Goal: Transaction & Acquisition: Purchase product/service

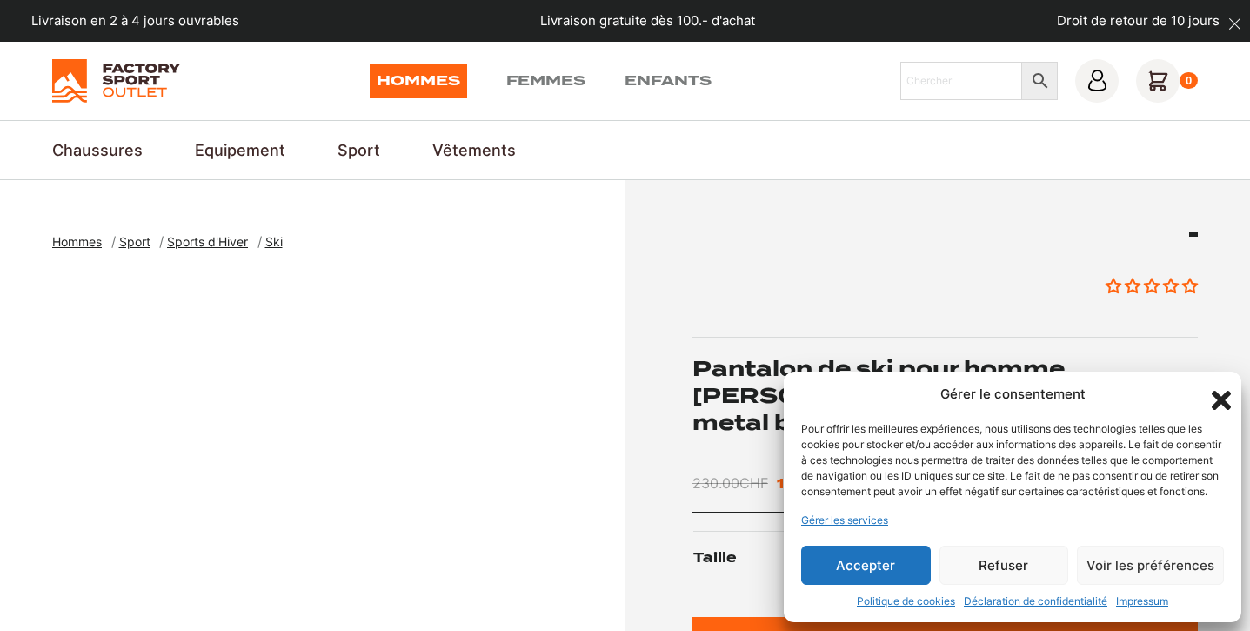
click at [865, 566] on button "Accepter" at bounding box center [866, 564] width 130 height 39
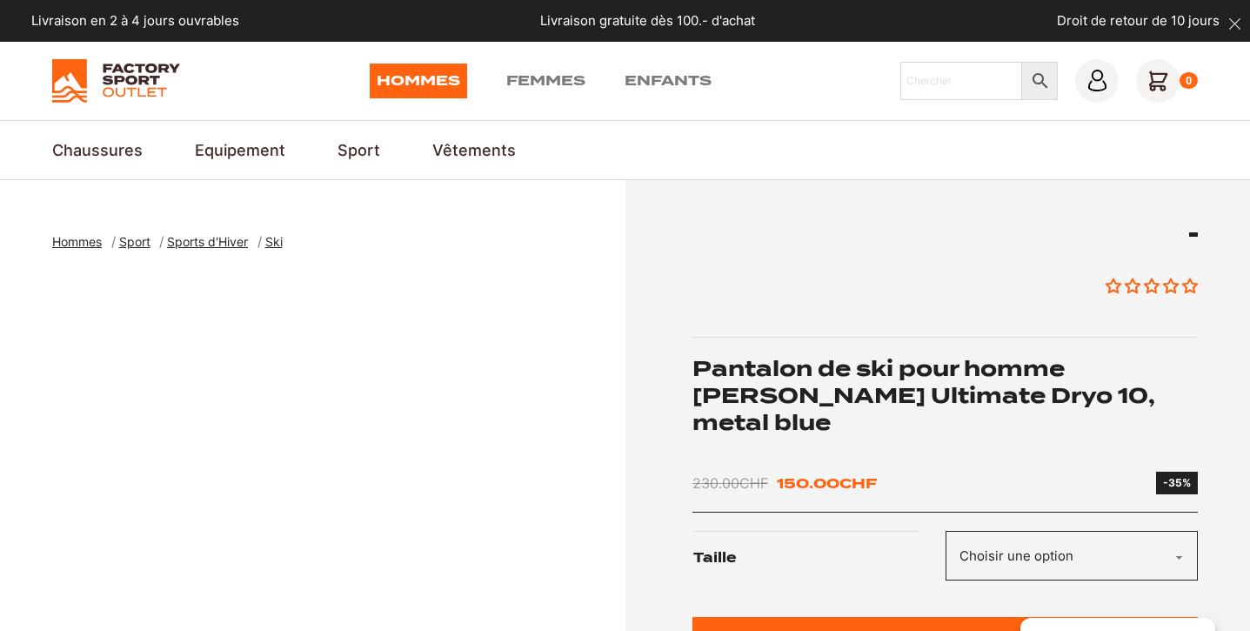
click at [437, 85] on link "Hommes" at bounding box center [418, 81] width 97 height 35
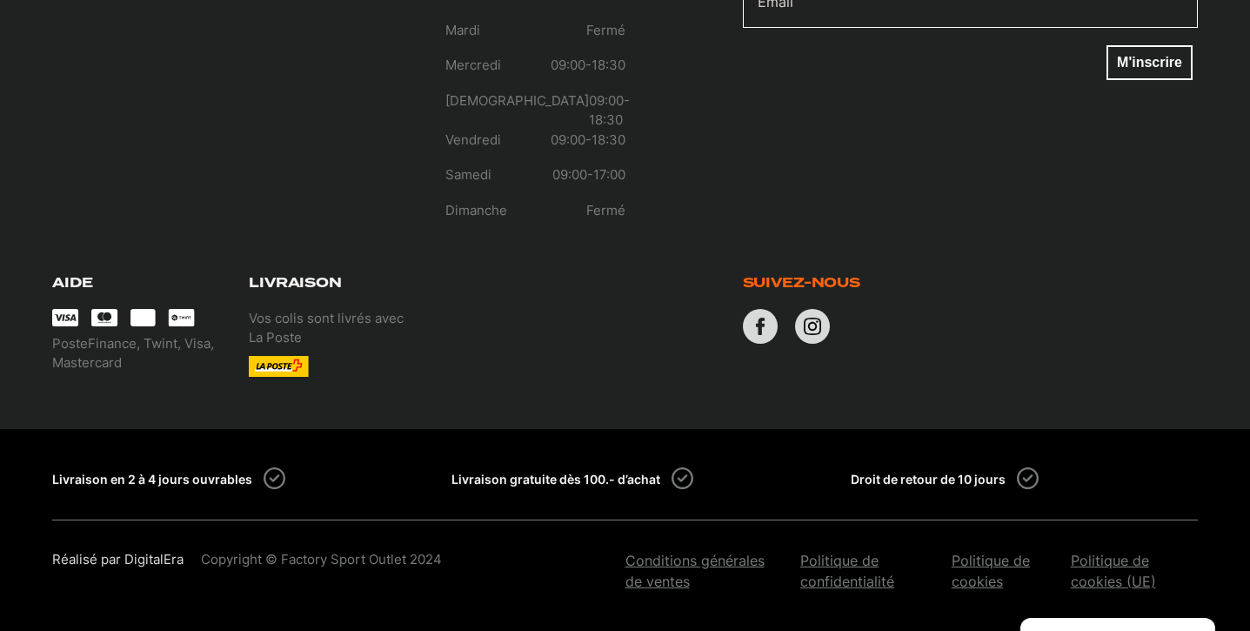
scroll to position [11553, 0]
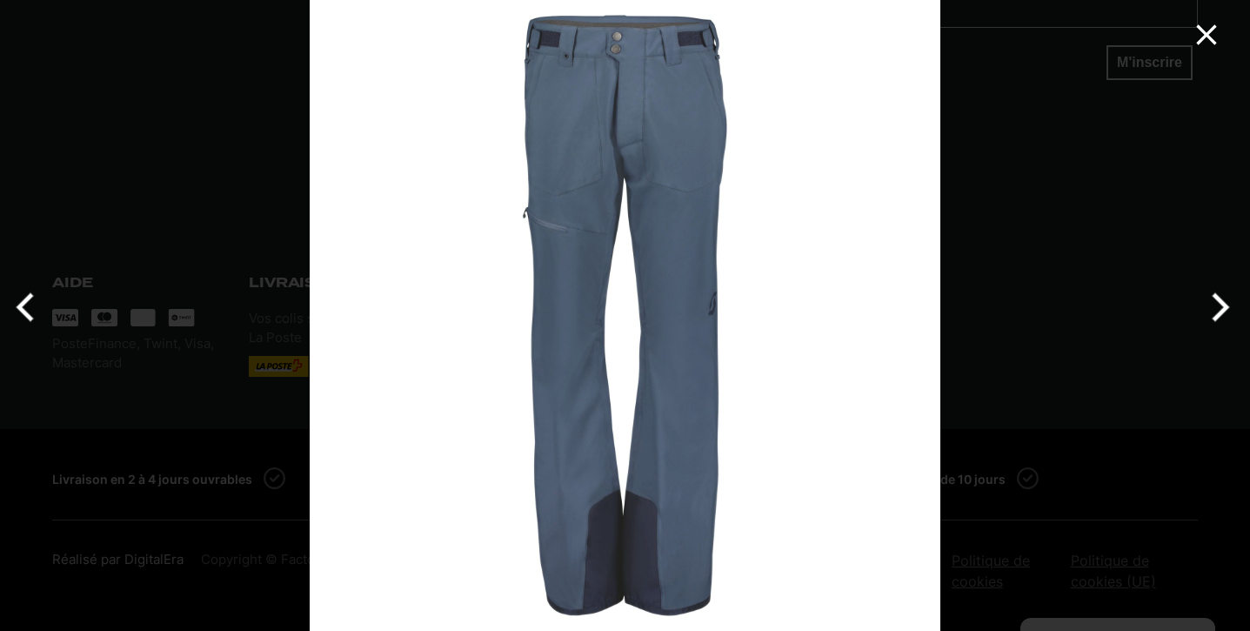
click at [1208, 32] on icon "Close" at bounding box center [1206, 34] width 20 height 20
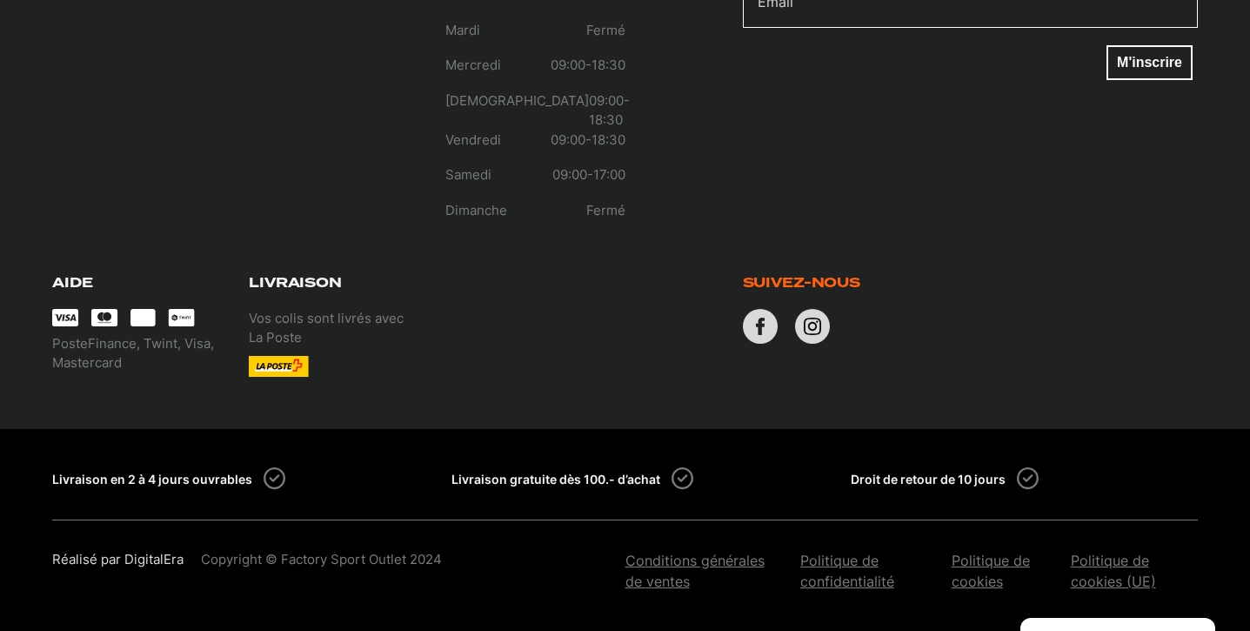
scroll to position [11715, 0]
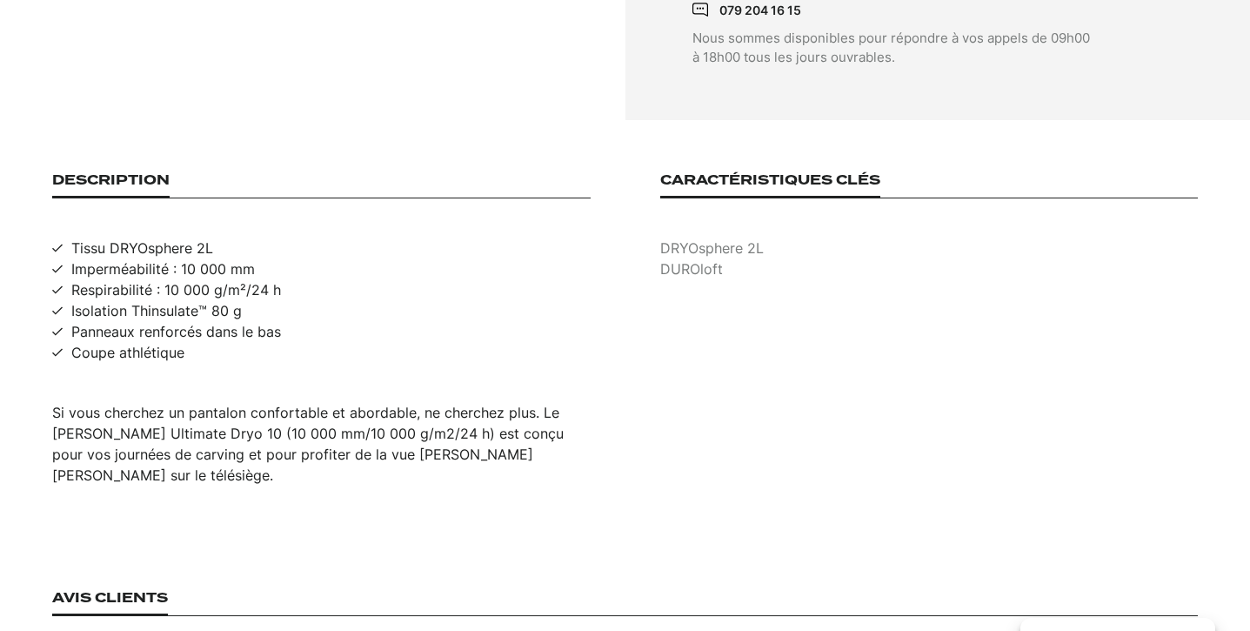
scroll to position [0, 0]
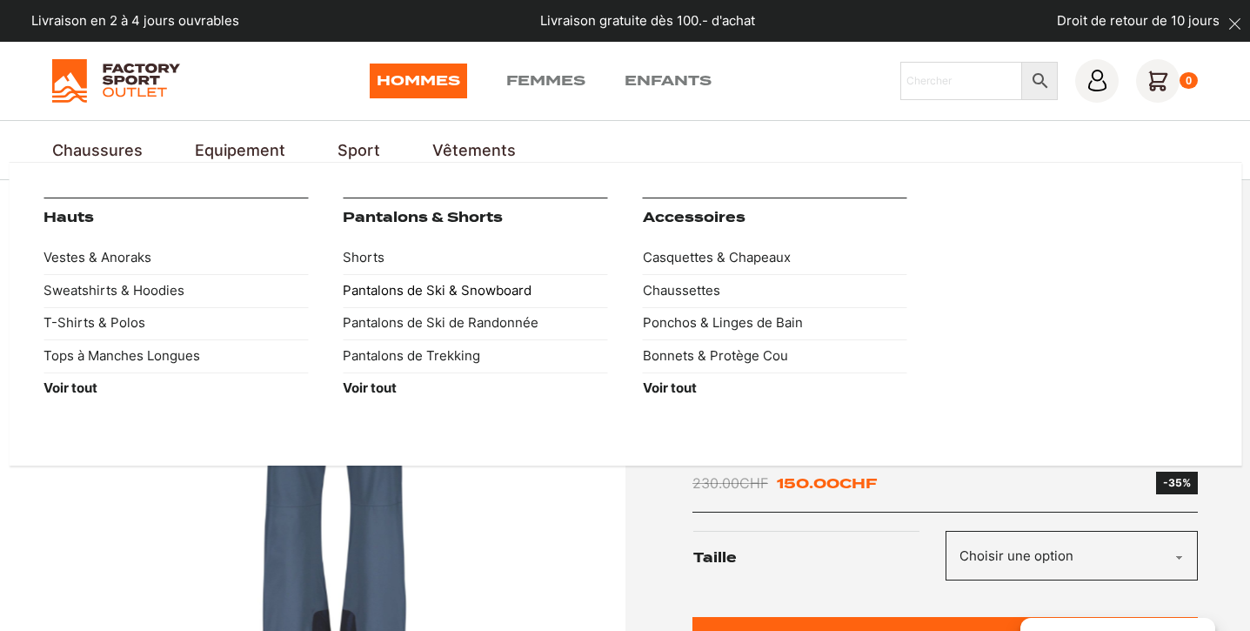
click at [437, 291] on link "Pantalons de Ski & Snowboard" at bounding box center [475, 290] width 264 height 33
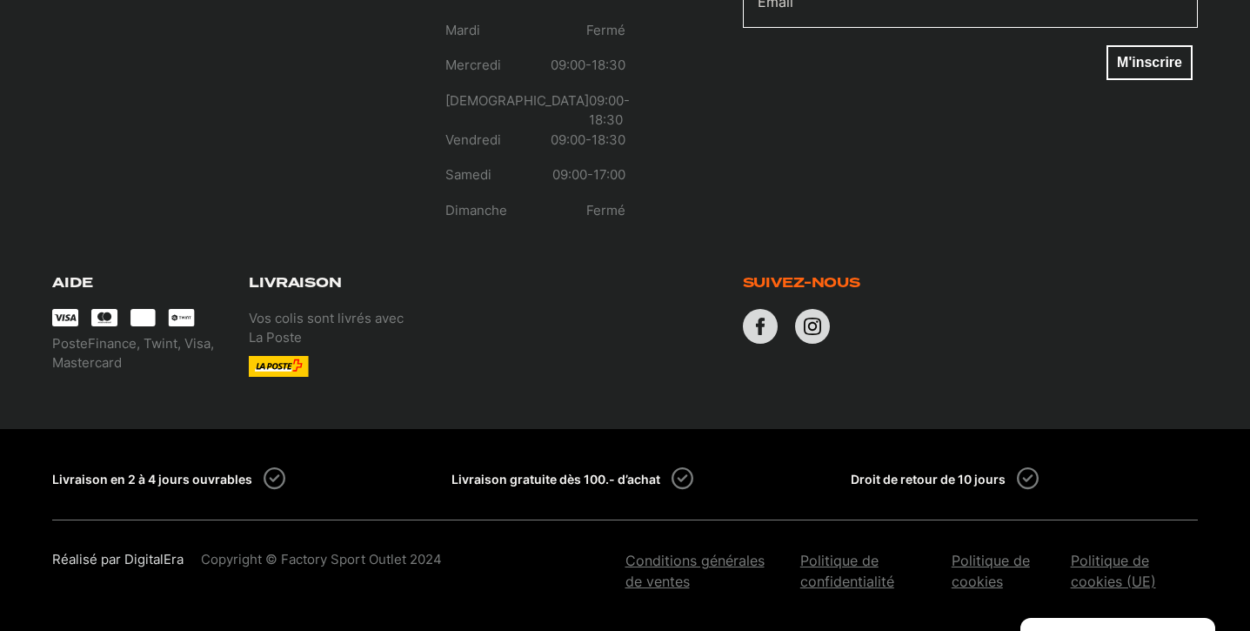
scroll to position [11621, 0]
select select "scott"
